Goal: Task Accomplishment & Management: Manage account settings

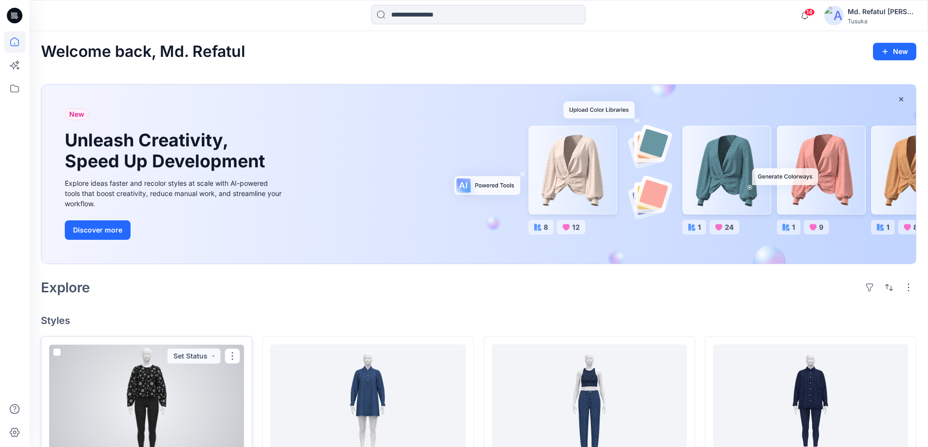
click at [139, 380] on div at bounding box center [146, 405] width 195 height 120
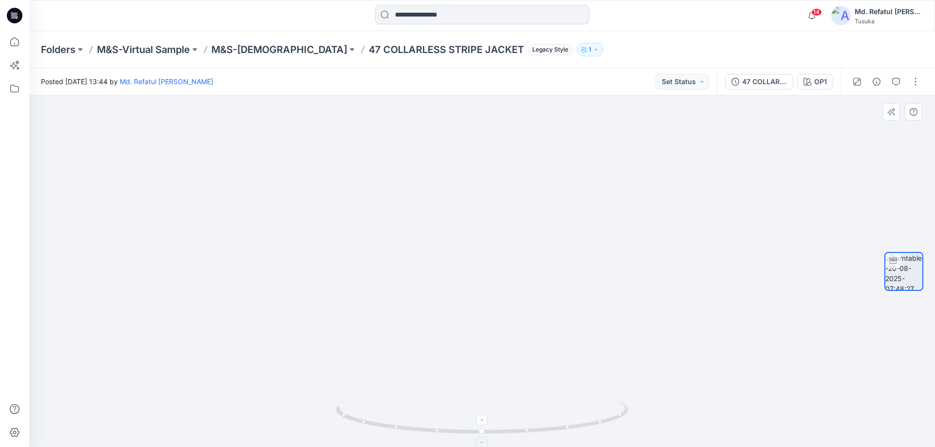
drag, startPoint x: 508, startPoint y: 277, endPoint x: 499, endPoint y: 413, distance: 136.6
click at [499, 413] on div at bounding box center [482, 271] width 906 height 352
drag, startPoint x: 523, startPoint y: 319, endPoint x: 505, endPoint y: 250, distance: 70.9
click at [505, 250] on img at bounding box center [460, 181] width 950 height 533
drag, startPoint x: 517, startPoint y: 434, endPoint x: 253, endPoint y: 419, distance: 264.8
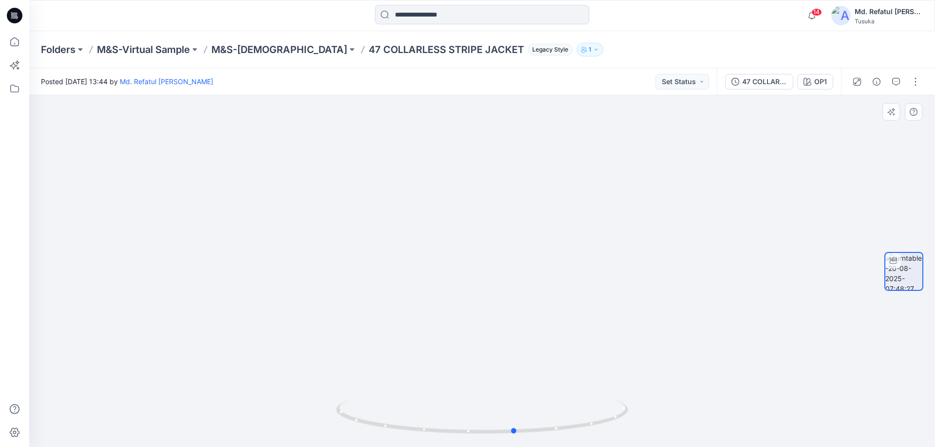
click at [253, 419] on div at bounding box center [482, 271] width 906 height 352
drag, startPoint x: 493, startPoint y: 263, endPoint x: 503, endPoint y: 357, distance: 94.5
click at [503, 357] on img at bounding box center [482, 258] width 754 height 380
click at [912, 272] on img at bounding box center [903, 271] width 37 height 37
click at [807, 81] on icon "button" at bounding box center [807, 82] width 8 height 8
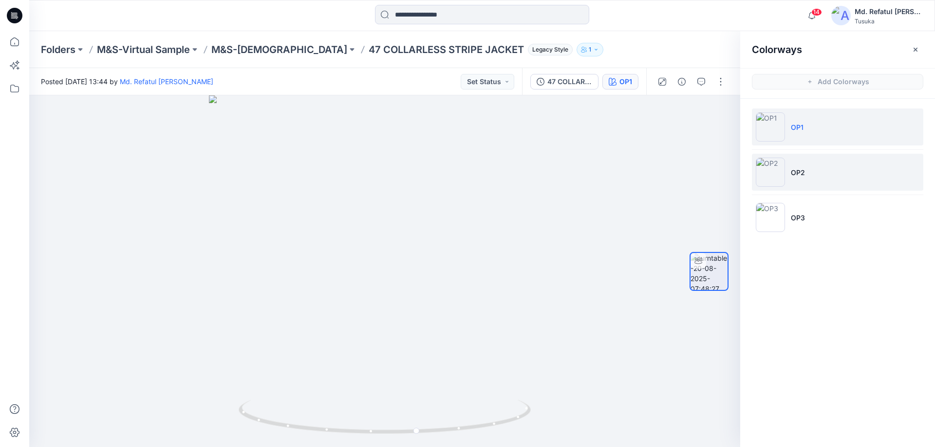
click at [807, 179] on li "OP2" at bounding box center [837, 172] width 171 height 37
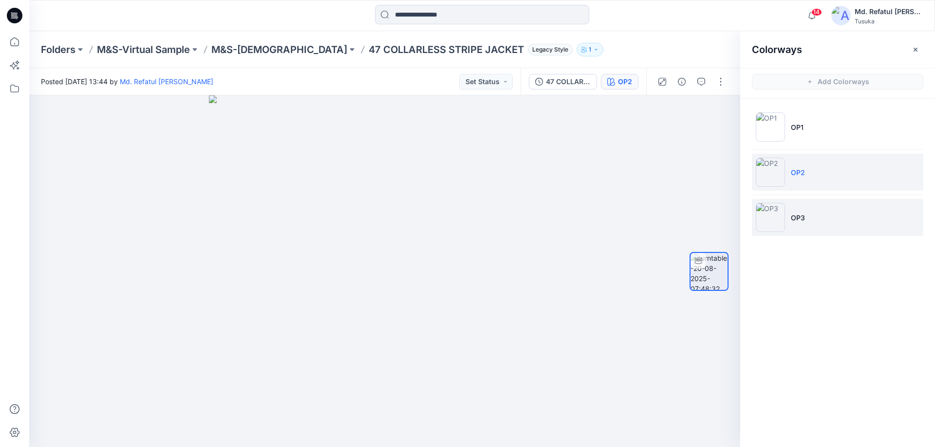
click at [803, 213] on p "OP3" at bounding box center [798, 218] width 14 height 10
drag, startPoint x: 402, startPoint y: 188, endPoint x: 404, endPoint y: 460, distance: 271.7
click at [404, 447] on html "14 Notifications Your style 47 COLLARLESS STRIPE JACKET is ready 3 new Colorway…" at bounding box center [467, 223] width 935 height 447
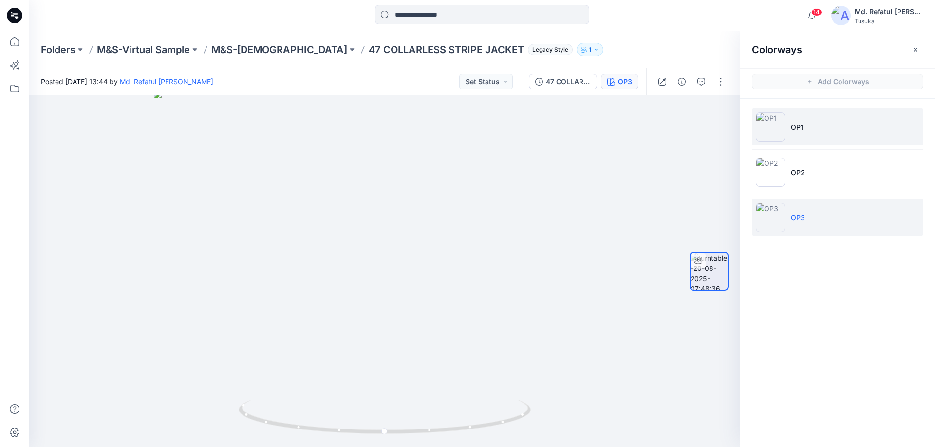
click at [850, 125] on li "OP1" at bounding box center [837, 127] width 171 height 37
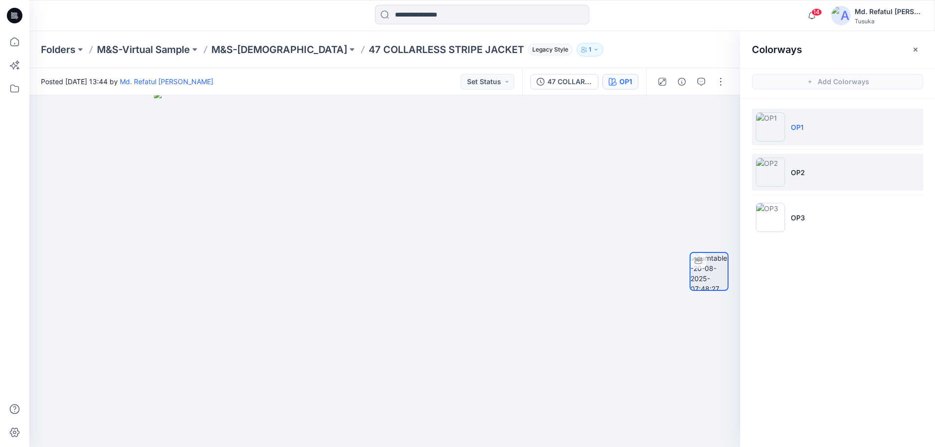
click at [802, 172] on p "OP2" at bounding box center [798, 173] width 14 height 10
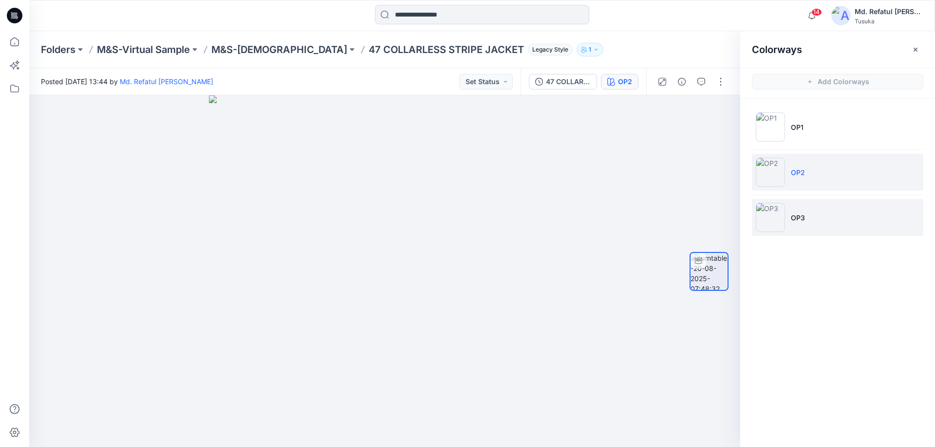
click at [788, 216] on li "OP3" at bounding box center [837, 217] width 171 height 37
click at [785, 178] on li "OP2" at bounding box center [837, 172] width 171 height 37
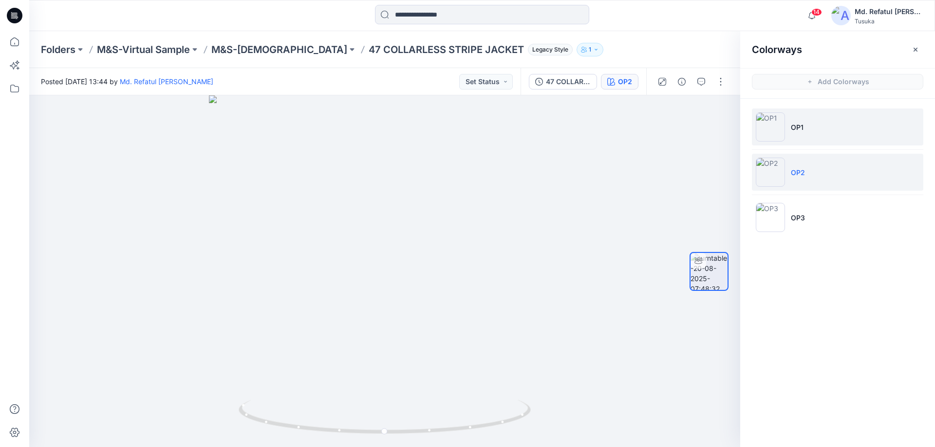
click at [786, 126] on li "OP1" at bounding box center [837, 127] width 171 height 37
click at [782, 160] on img at bounding box center [770, 172] width 29 height 29
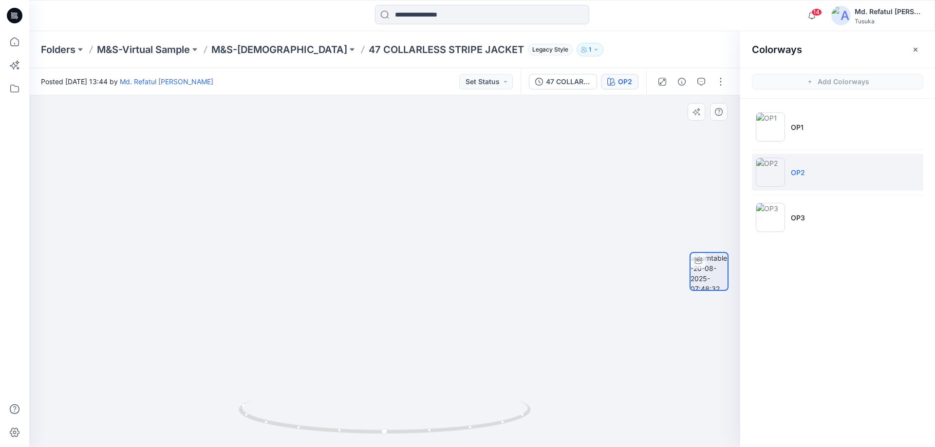
drag, startPoint x: 402, startPoint y: 196, endPoint x: 374, endPoint y: 345, distance: 151.0
click at [374, 345] on img at bounding box center [358, 223] width 840 height 447
drag, startPoint x: 418, startPoint y: 227, endPoint x: 409, endPoint y: 244, distance: 19.4
click at [409, 244] on img at bounding box center [376, 222] width 950 height 452
drag, startPoint x: 396, startPoint y: 432, endPoint x: 395, endPoint y: 418, distance: 14.2
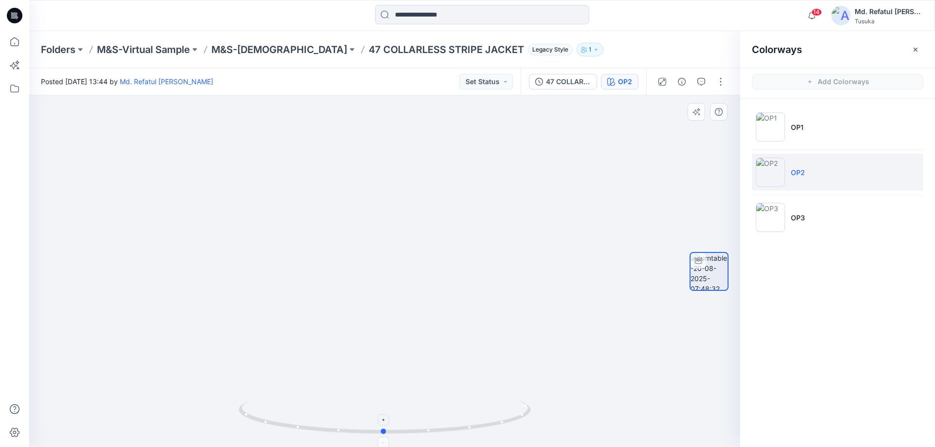
click at [395, 418] on icon at bounding box center [386, 418] width 295 height 37
drag, startPoint x: 418, startPoint y: 229, endPoint x: 417, endPoint y: 223, distance: 6.5
click at [417, 223] on img at bounding box center [357, 150] width 950 height 595
click at [623, 83] on div "OP2" at bounding box center [625, 81] width 14 height 11
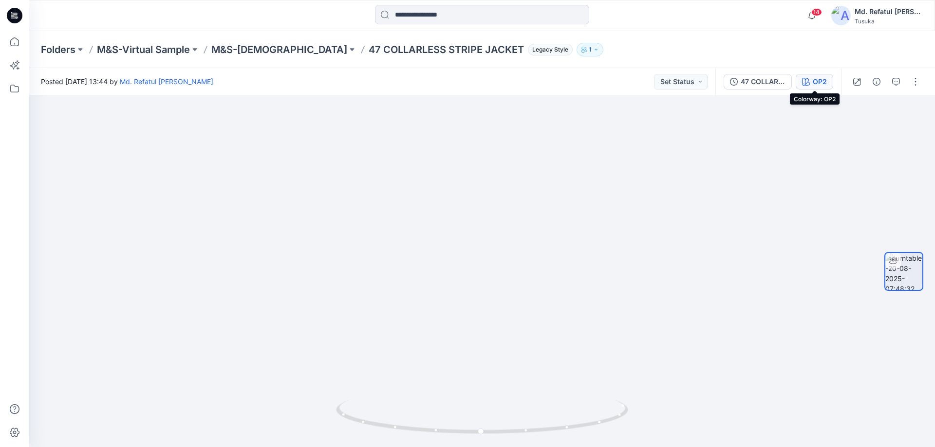
click at [813, 83] on div "OP2" at bounding box center [820, 81] width 14 height 11
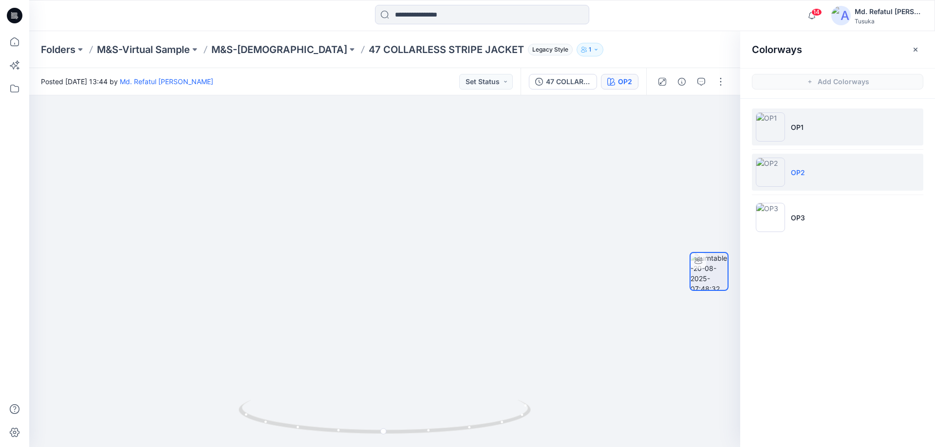
click at [809, 129] on li "OP1" at bounding box center [837, 127] width 171 height 37
click at [817, 168] on li "OP2" at bounding box center [837, 172] width 171 height 37
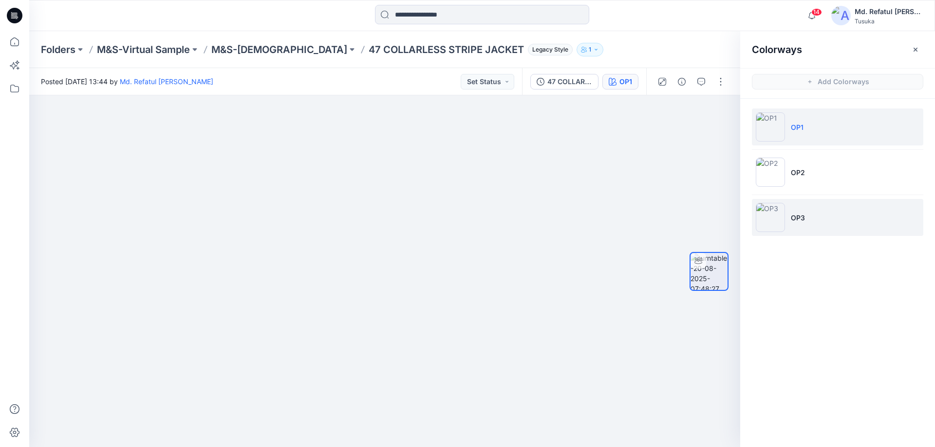
click at [812, 218] on li "OP3" at bounding box center [837, 217] width 171 height 37
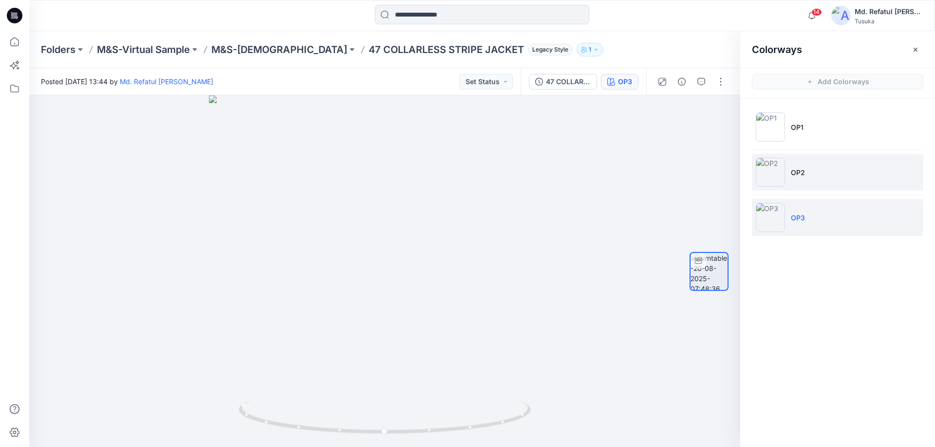
click at [802, 172] on p "OP2" at bounding box center [798, 173] width 14 height 10
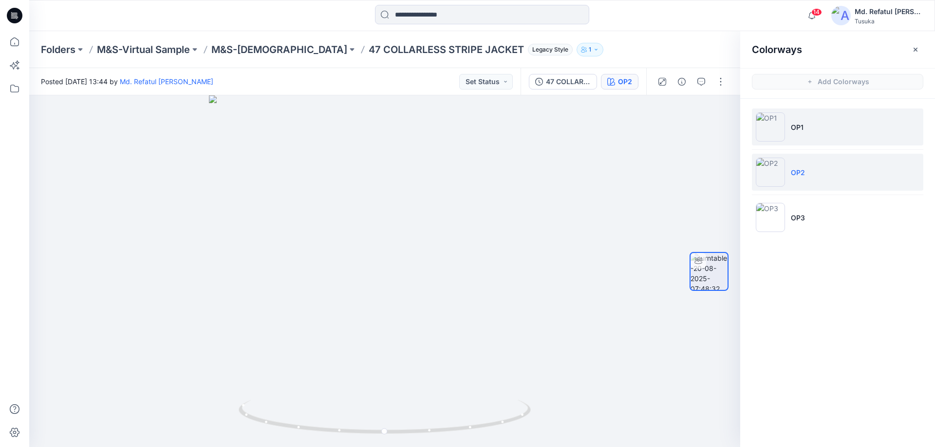
click at [800, 121] on li "OP1" at bounding box center [837, 127] width 171 height 37
drag, startPoint x: 434, startPoint y: 163, endPoint x: 499, endPoint y: 437, distance: 282.2
click at [499, 438] on div at bounding box center [384, 271] width 711 height 352
drag, startPoint x: 468, startPoint y: 298, endPoint x: 348, endPoint y: 185, distance: 165.0
click at [348, 185] on img at bounding box center [356, 198] width 950 height 499
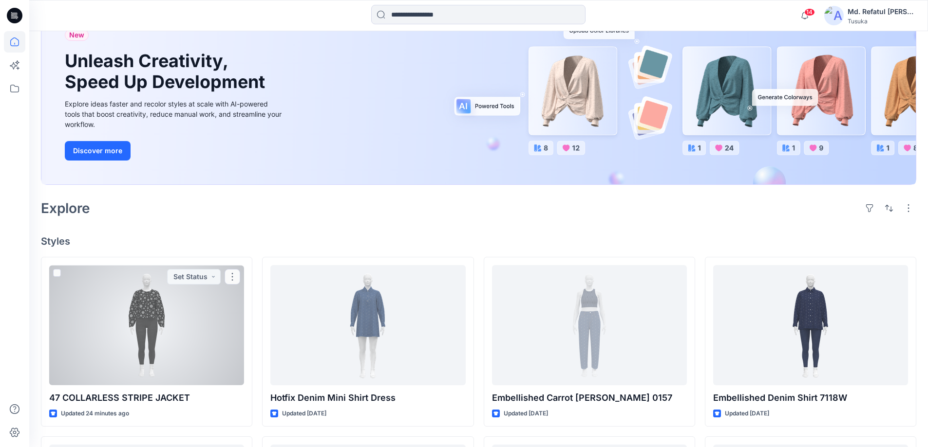
scroll to position [195, 0]
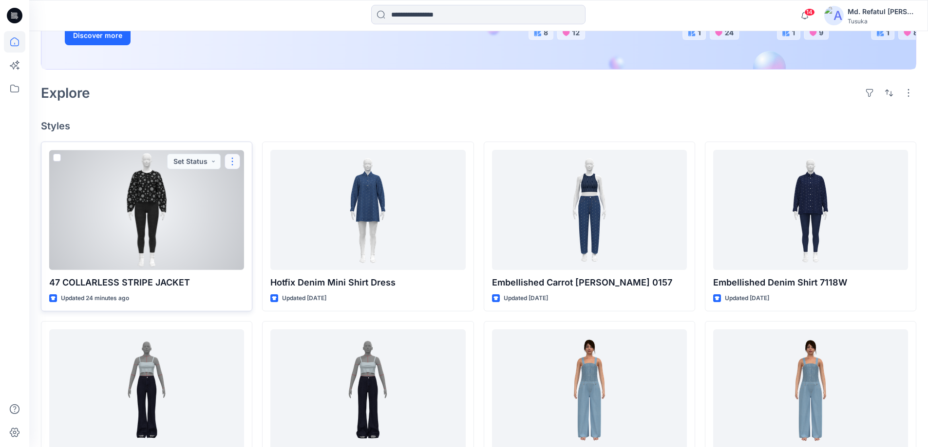
click at [236, 165] on button "button" at bounding box center [232, 162] width 16 height 16
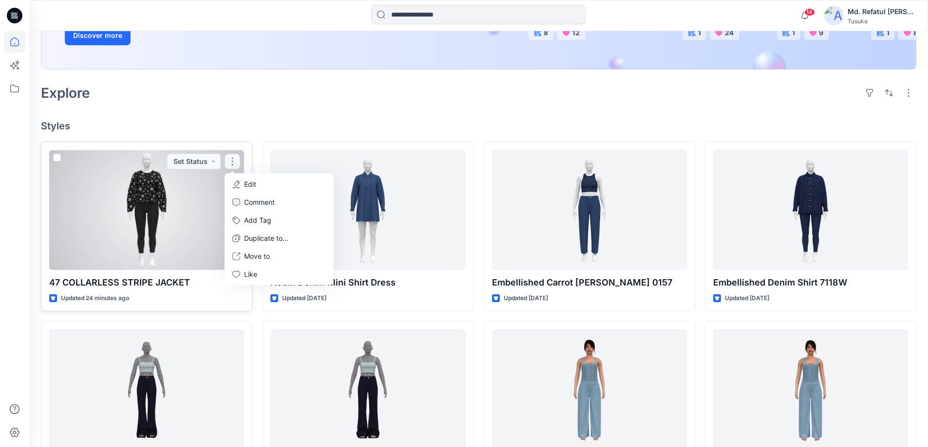
click at [253, 177] on button "Edit" at bounding box center [278, 184] width 105 height 18
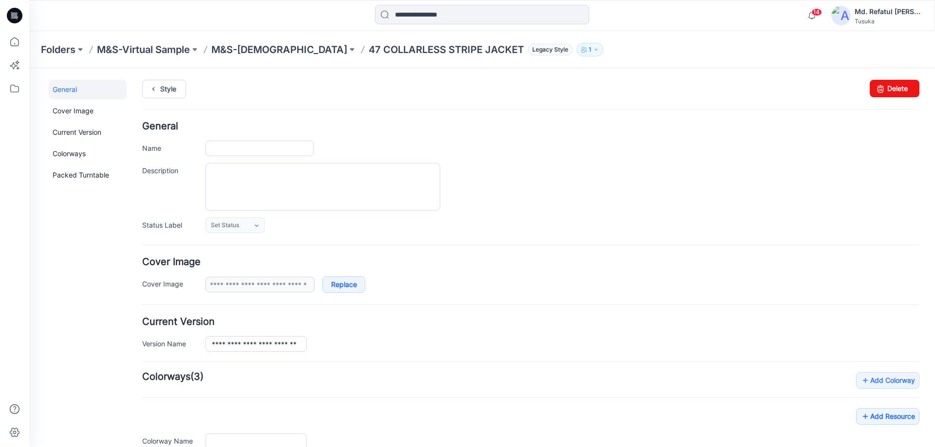
type input "**********"
type input "***"
type input "**********"
drag, startPoint x: 884, startPoint y: 92, endPoint x: 535, endPoint y: 110, distance: 349.1
click at [884, 92] on link "Delete" at bounding box center [895, 89] width 50 height 18
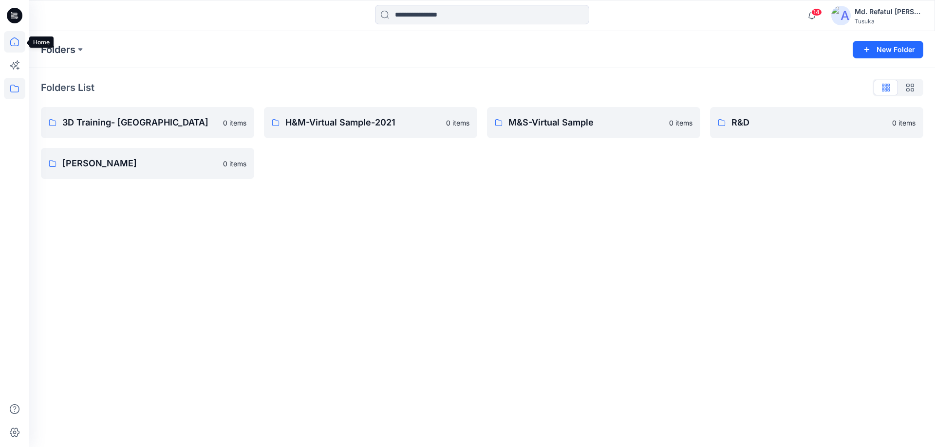
click at [15, 38] on icon at bounding box center [14, 41] width 9 height 9
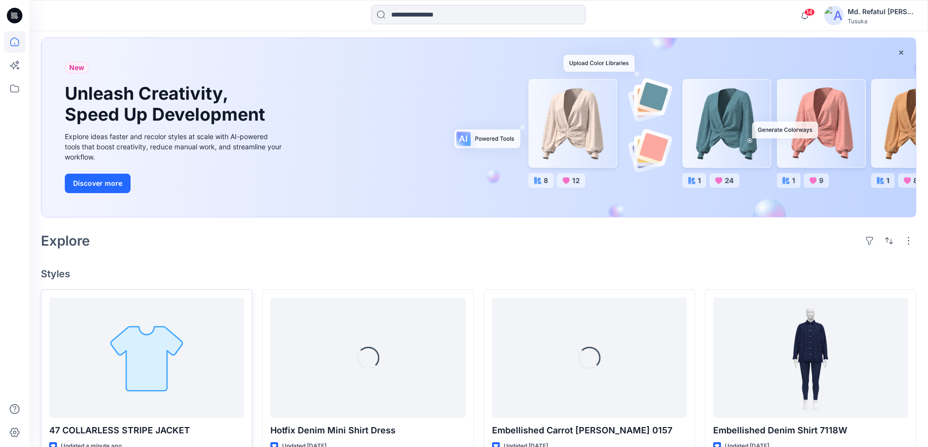
scroll to position [97, 0]
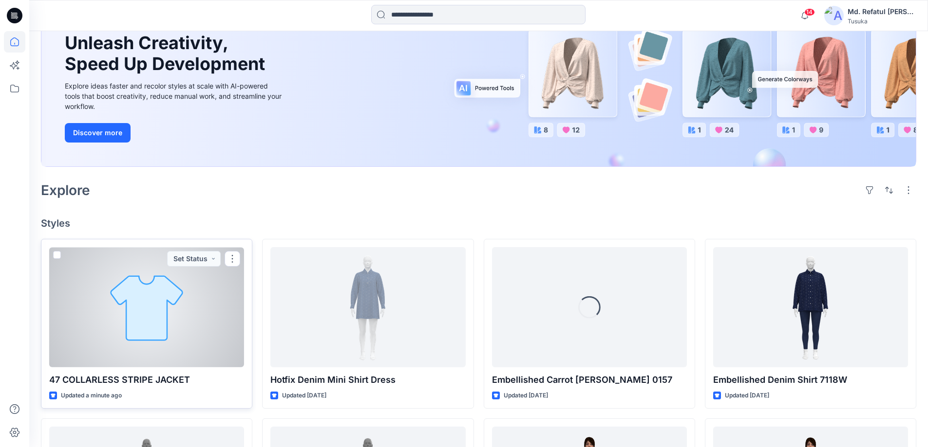
click at [197, 316] on div at bounding box center [146, 307] width 195 height 120
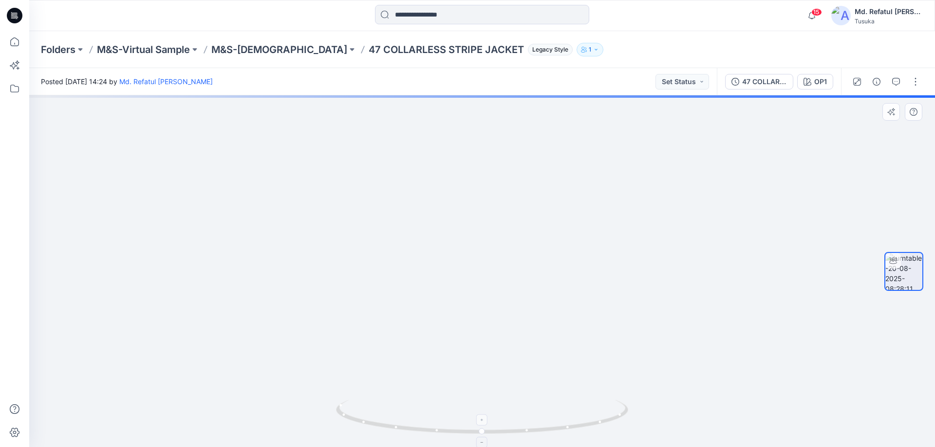
drag, startPoint x: 495, startPoint y: 181, endPoint x: 501, endPoint y: 428, distance: 246.9
click at [501, 428] on div at bounding box center [482, 271] width 906 height 352
